Goal: Transaction & Acquisition: Purchase product/service

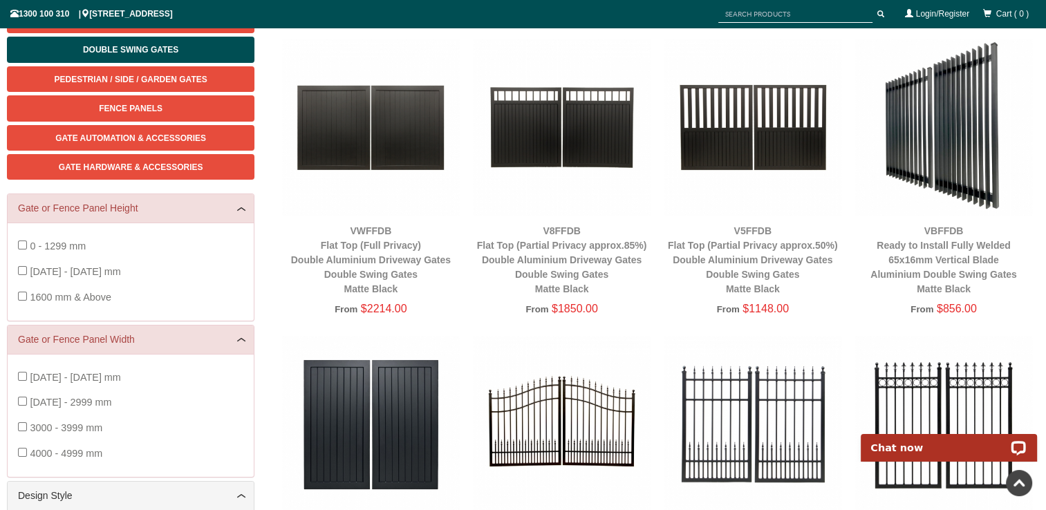
scroll to position [78, 0]
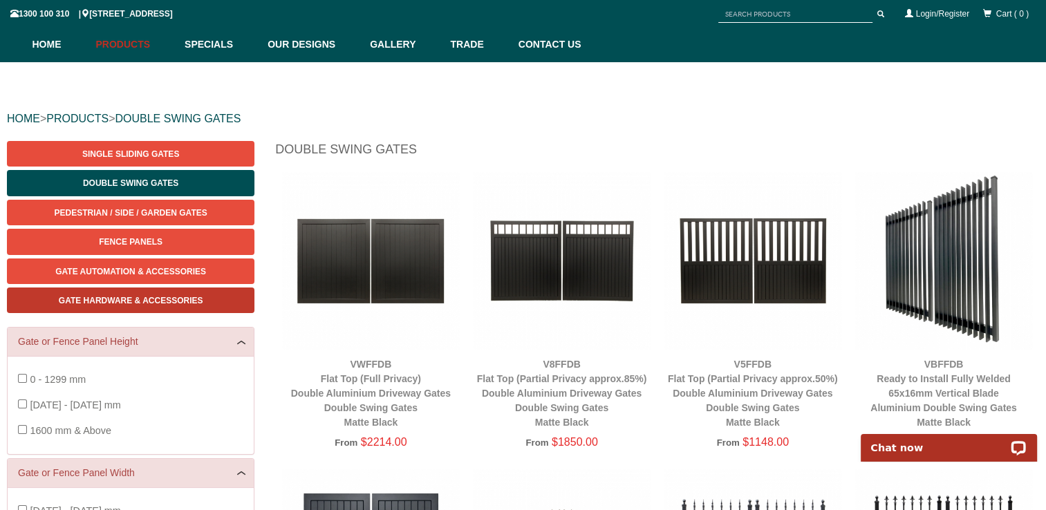
click at [158, 296] on span "Gate Hardware & Accessories" at bounding box center [131, 301] width 144 height 10
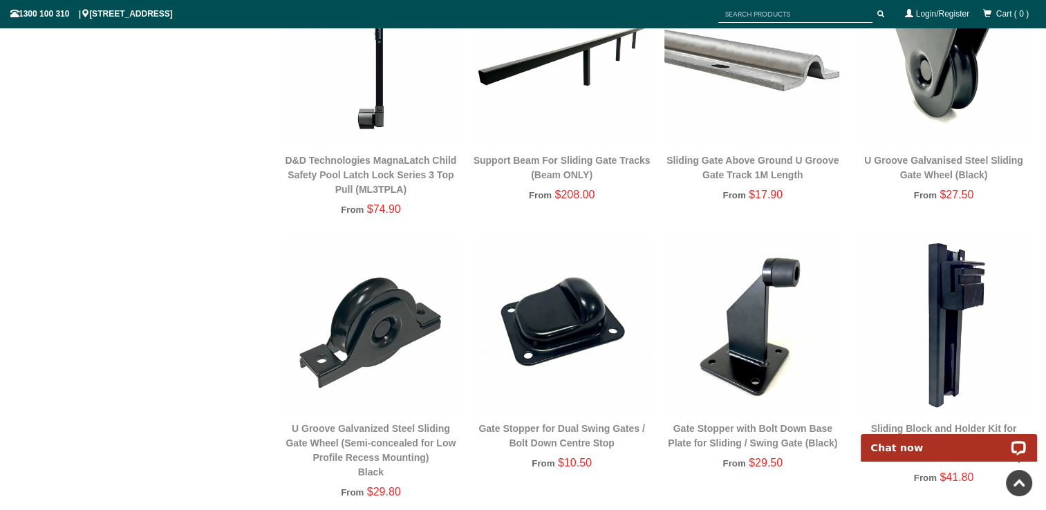
scroll to position [657, 0]
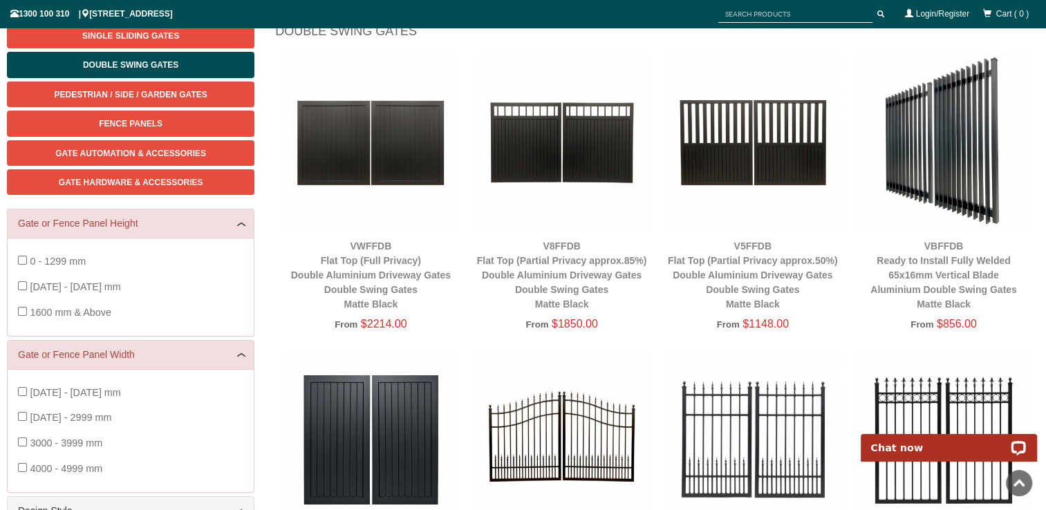
scroll to position [173, 0]
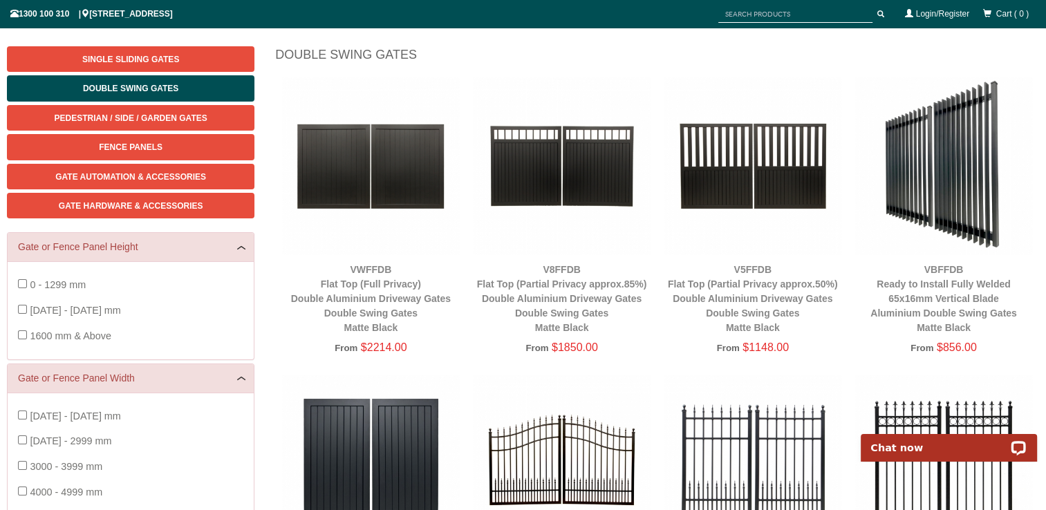
click at [751, 170] on img at bounding box center [752, 165] width 177 height 177
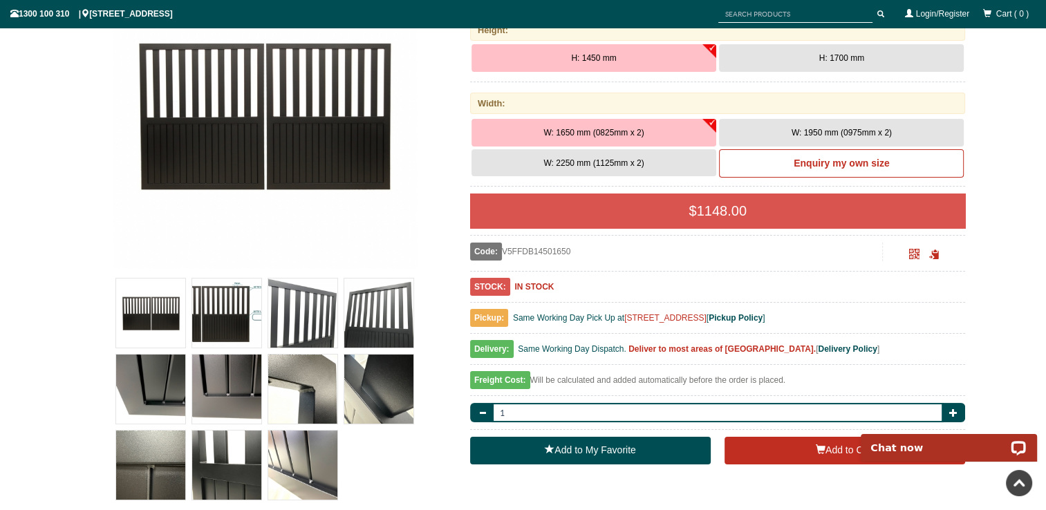
scroll to position [242, 0]
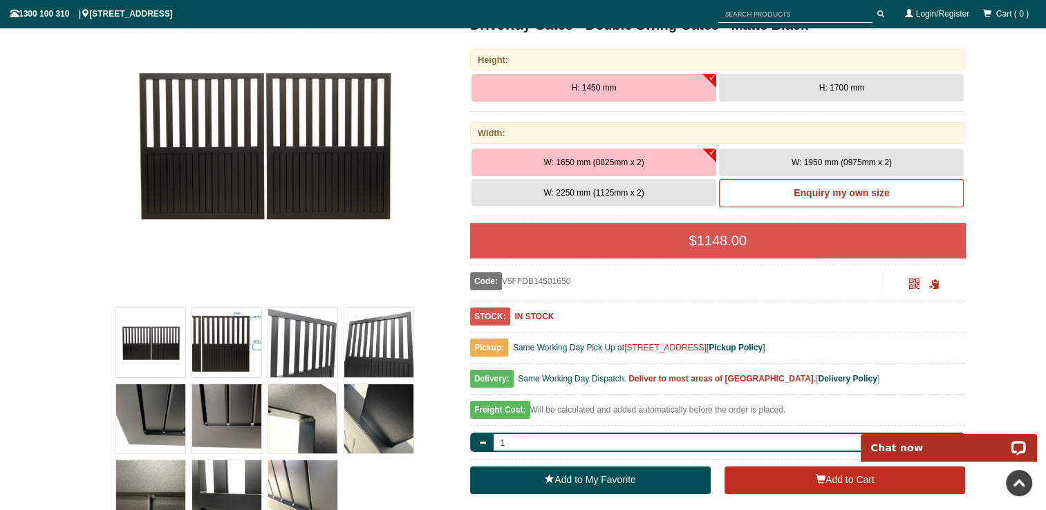
click at [299, 335] on img at bounding box center [302, 342] width 69 height 69
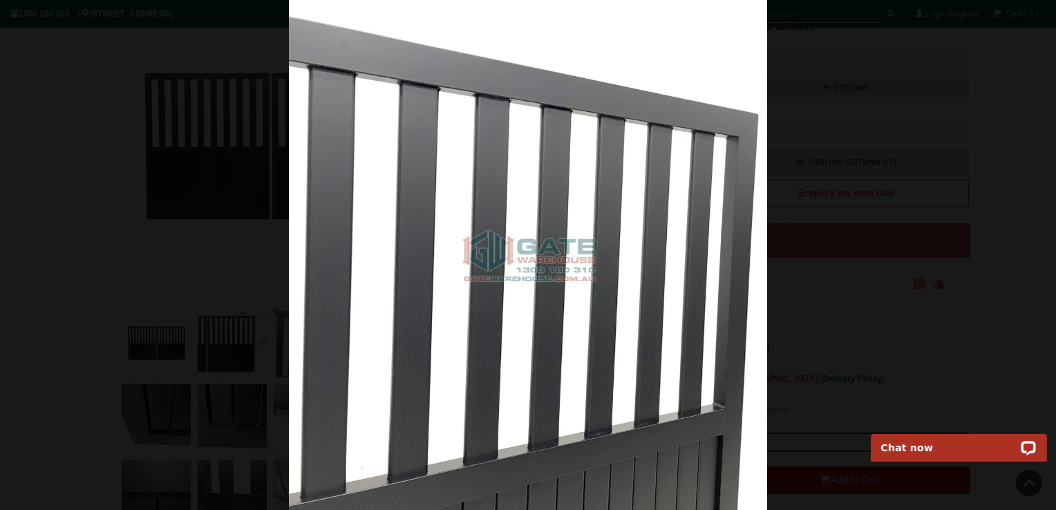
click at [373, 344] on img at bounding box center [528, 255] width 478 height 510
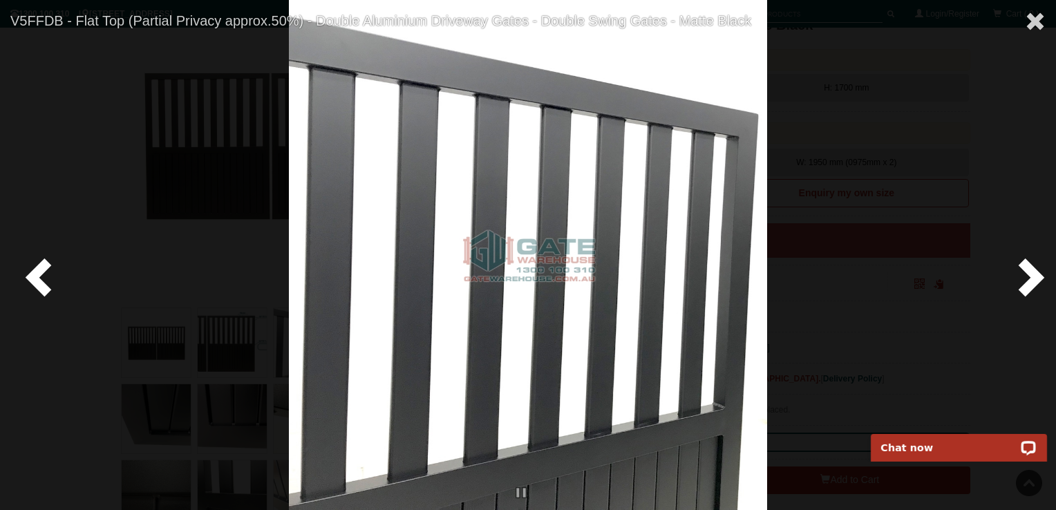
click at [1017, 275] on span at bounding box center [1028, 276] width 41 height 41
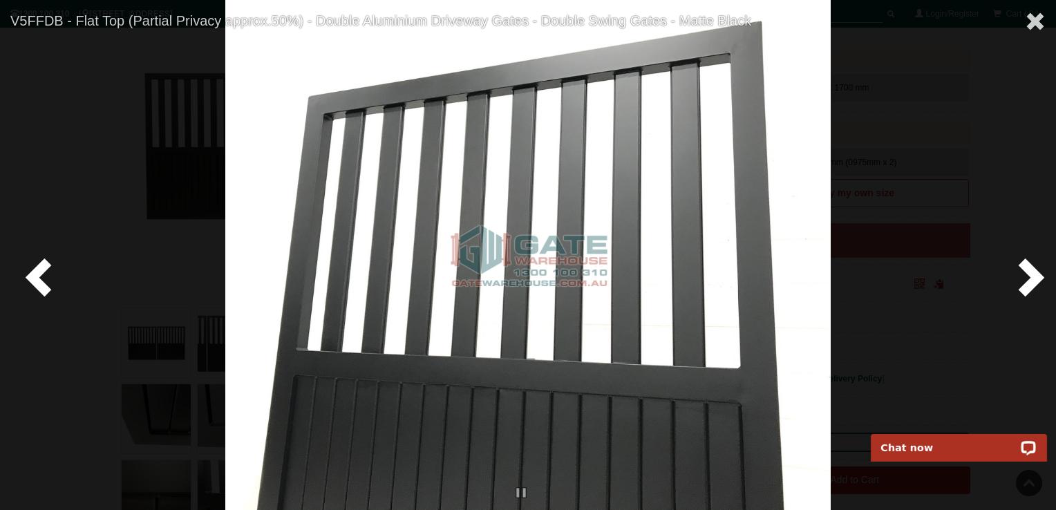
click at [1020, 275] on span at bounding box center [1028, 276] width 41 height 41
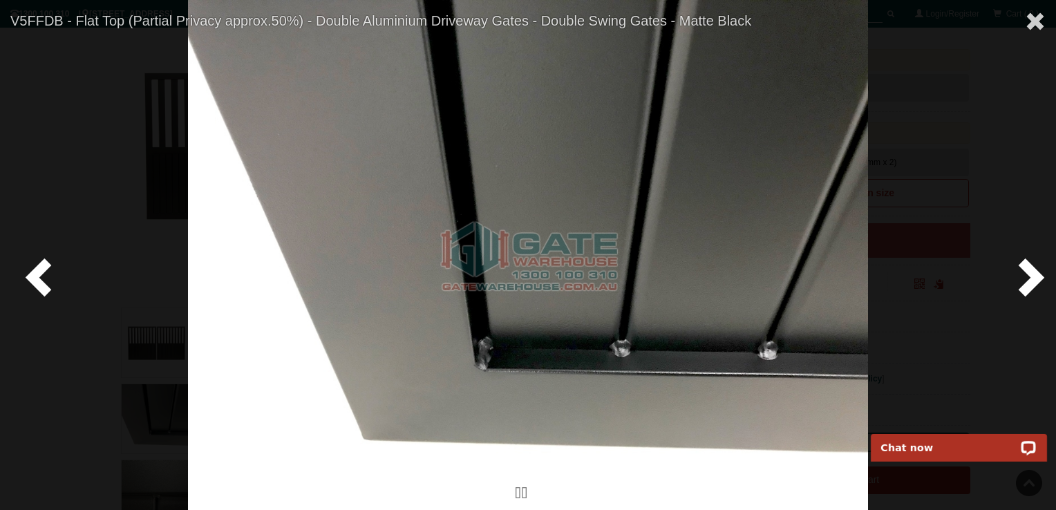
click at [1020, 275] on span at bounding box center [1028, 276] width 41 height 41
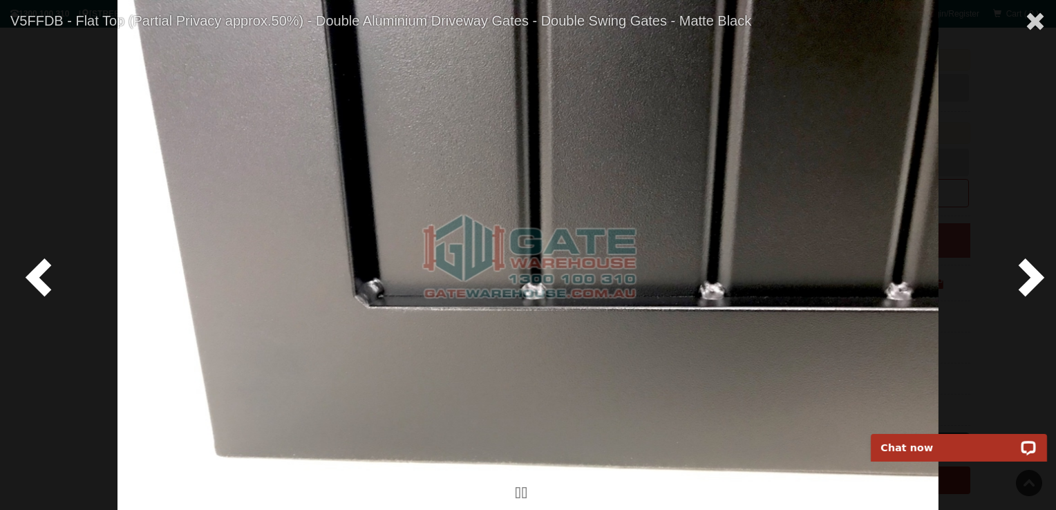
click at [1020, 275] on span at bounding box center [1028, 276] width 41 height 41
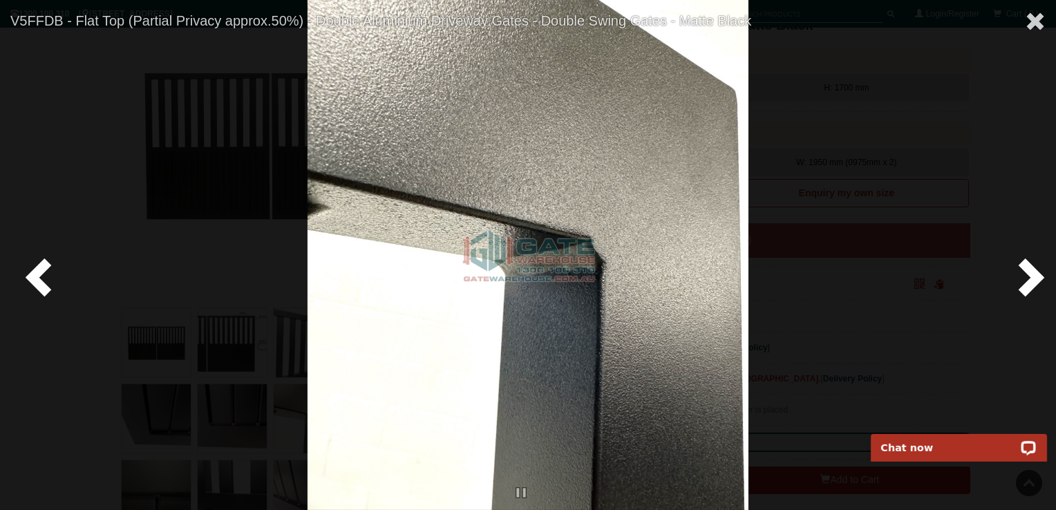
click at [1020, 275] on span at bounding box center [1028, 276] width 41 height 41
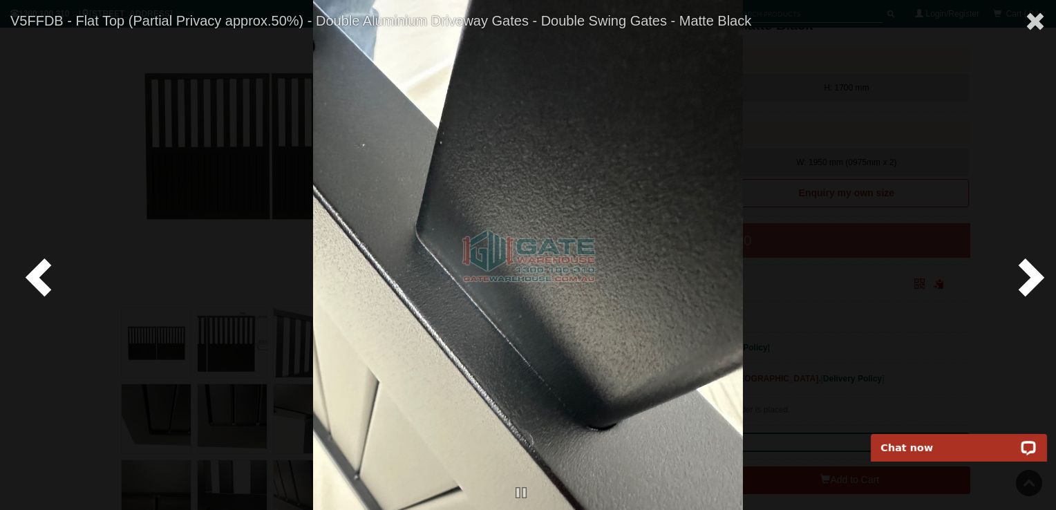
click at [1020, 275] on span at bounding box center [1028, 276] width 41 height 41
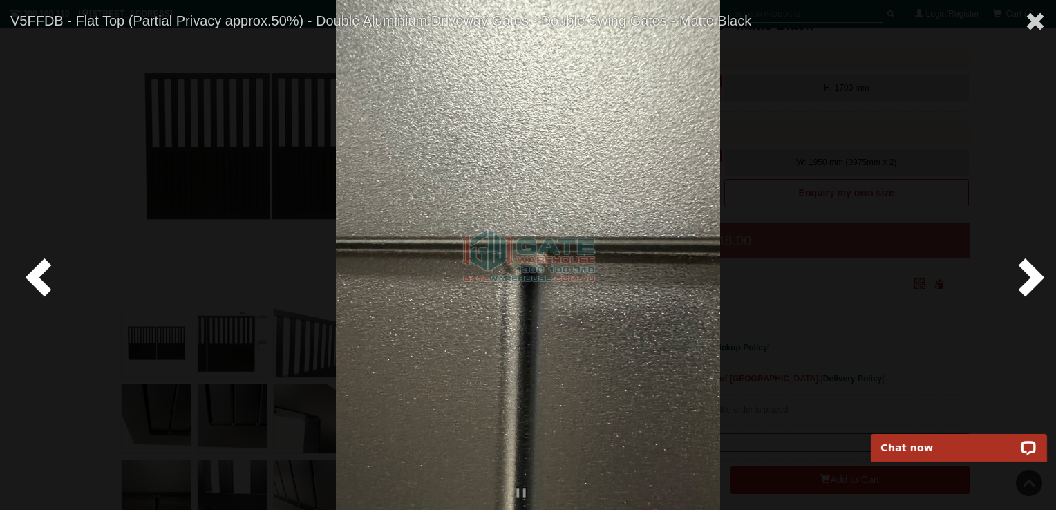
click at [1020, 275] on span at bounding box center [1028, 276] width 41 height 41
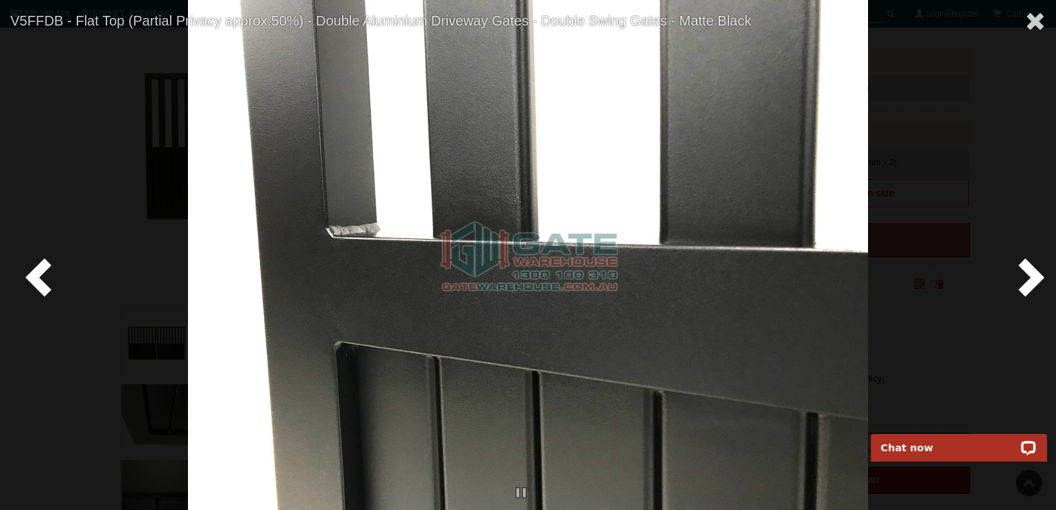
click at [1020, 275] on span at bounding box center [1028, 276] width 41 height 41
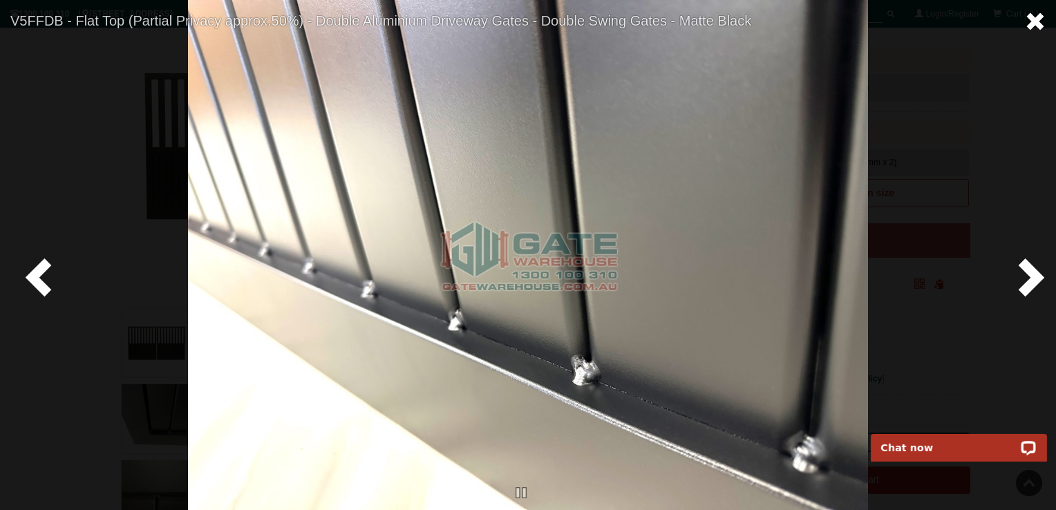
click at [1034, 15] on span at bounding box center [1035, 21] width 21 height 21
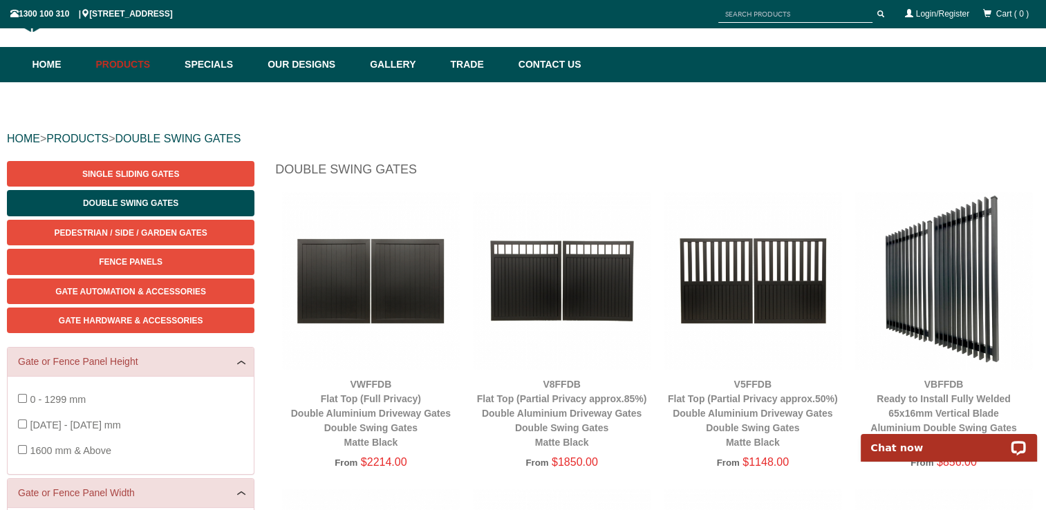
scroll to position [34, 0]
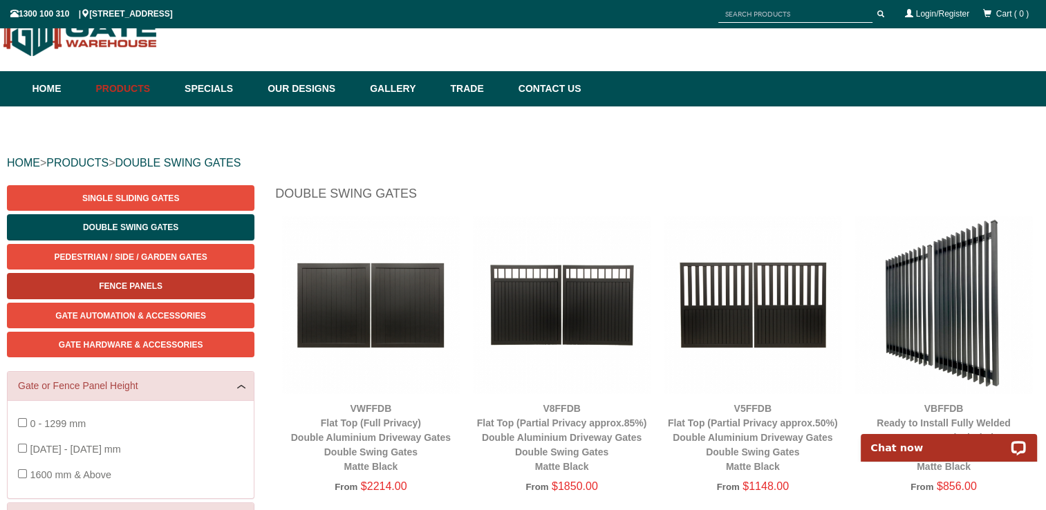
click at [142, 285] on span "Fence Panels" at bounding box center [131, 286] width 64 height 10
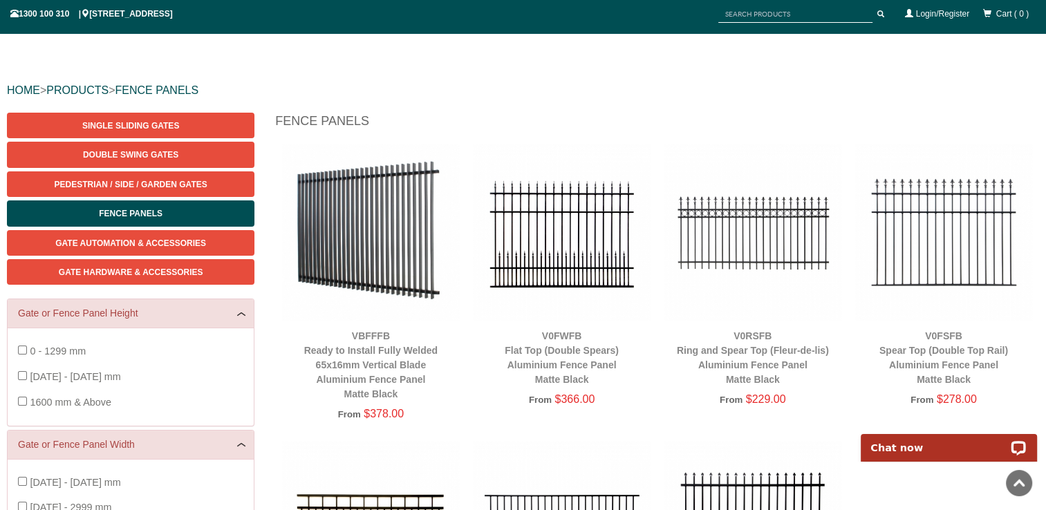
scroll to position [104, 0]
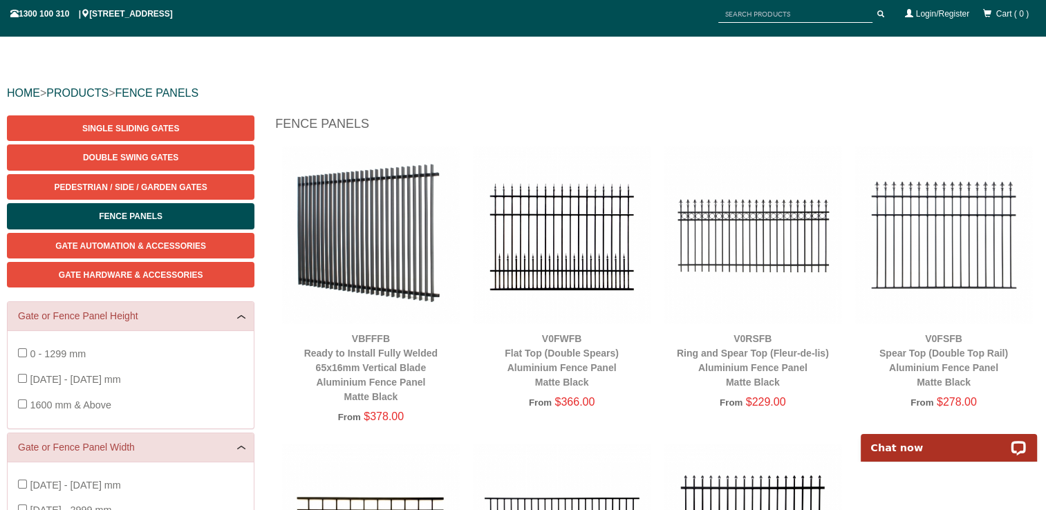
click at [362, 220] on img at bounding box center [370, 235] width 177 height 177
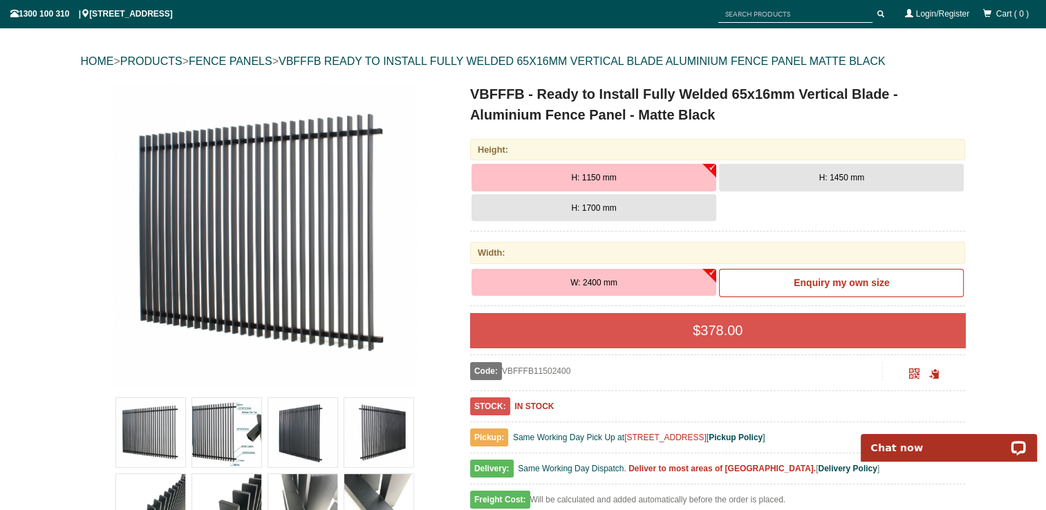
scroll to position [242, 0]
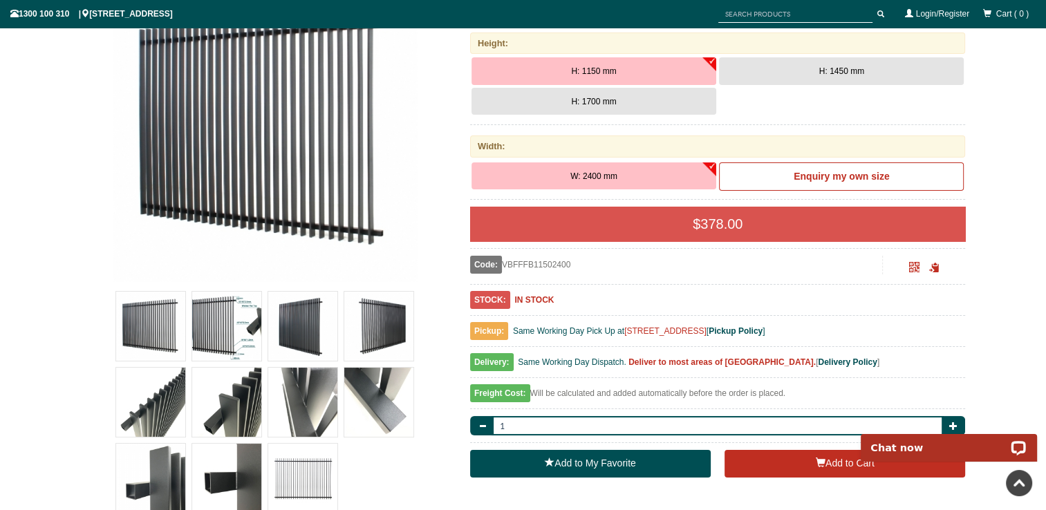
click at [309, 319] on img at bounding box center [302, 326] width 69 height 69
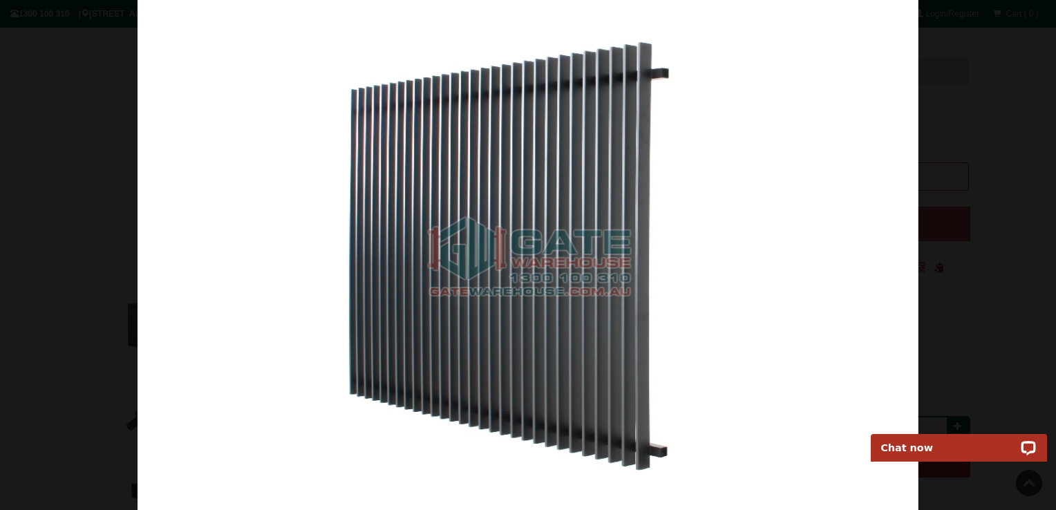
click at [688, 292] on img at bounding box center [528, 255] width 781 height 510
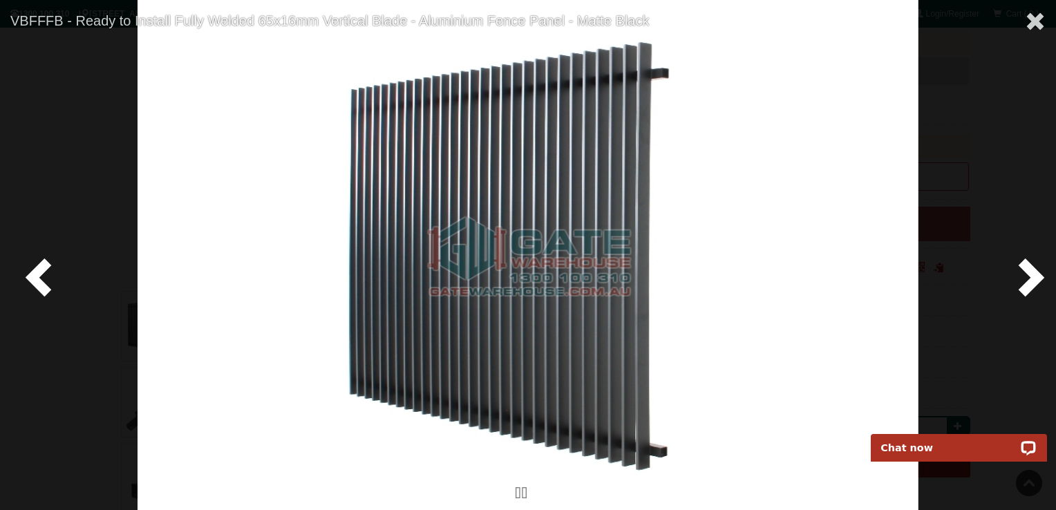
click at [1037, 277] on span at bounding box center [1028, 276] width 41 height 41
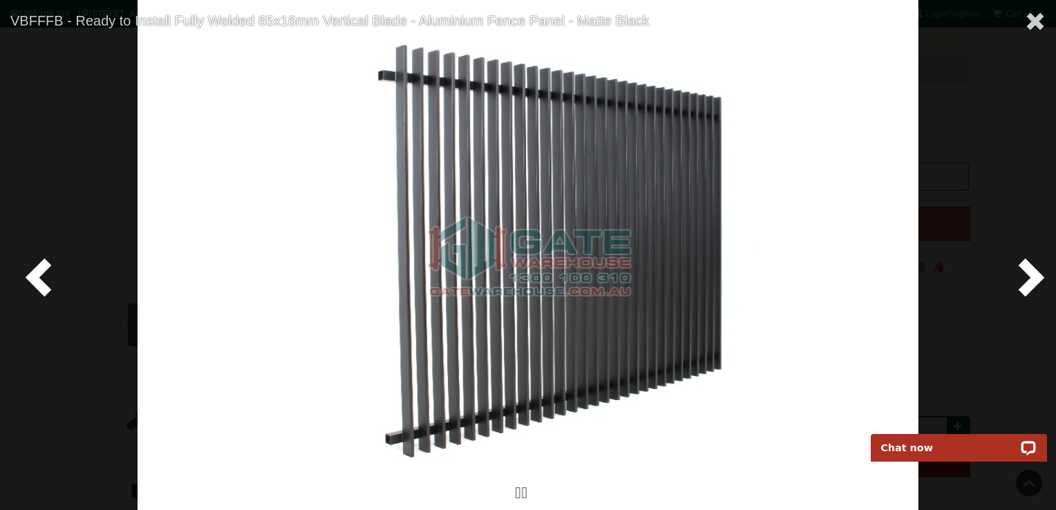
click at [1037, 277] on span at bounding box center [1028, 276] width 41 height 41
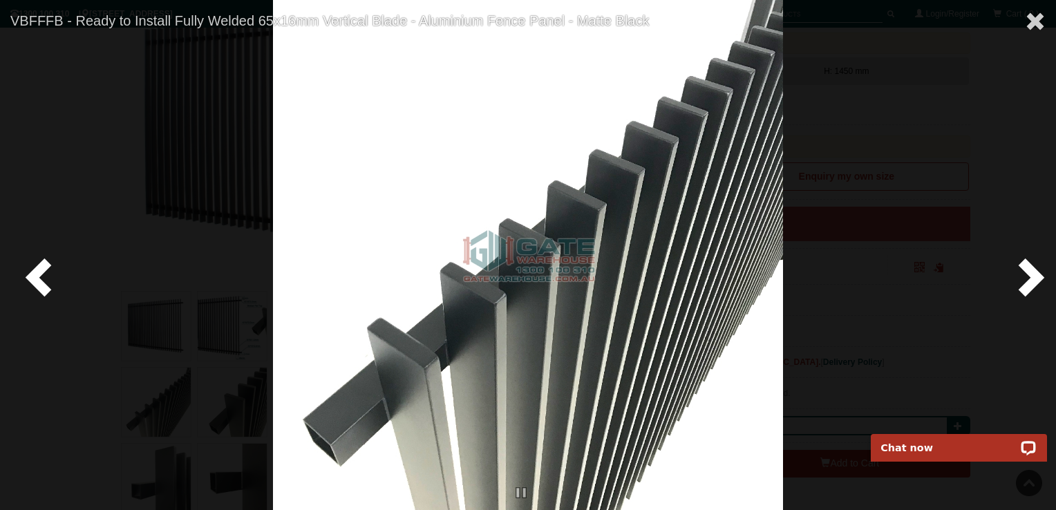
click at [1037, 277] on span at bounding box center [1028, 276] width 41 height 41
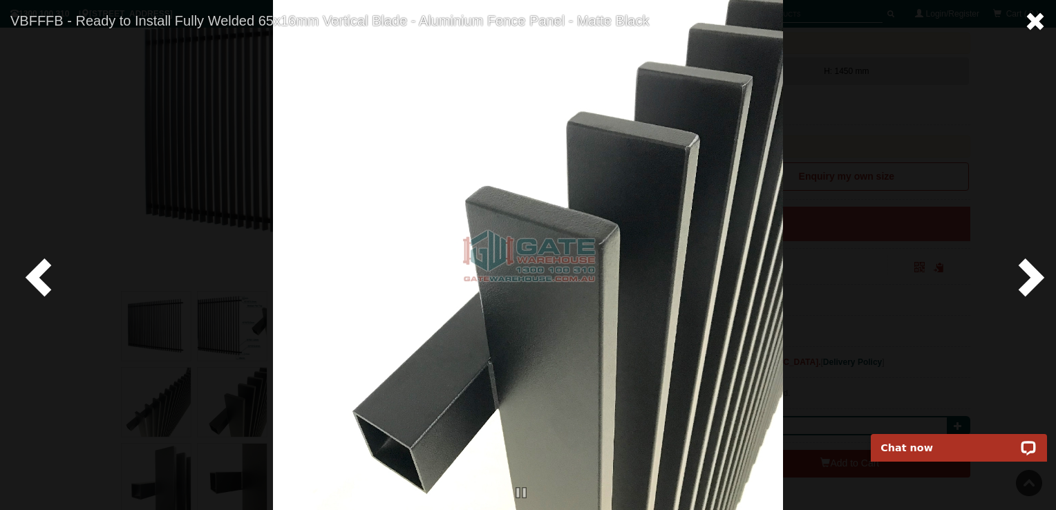
click at [1039, 19] on span at bounding box center [1035, 21] width 21 height 21
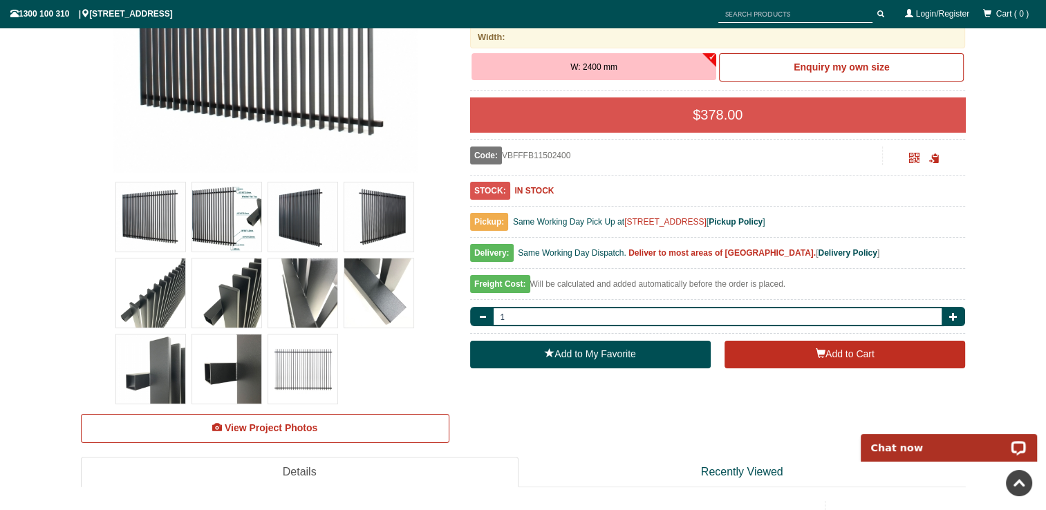
scroll to position [449, 0]
